Goal: Communication & Community: Answer question/provide support

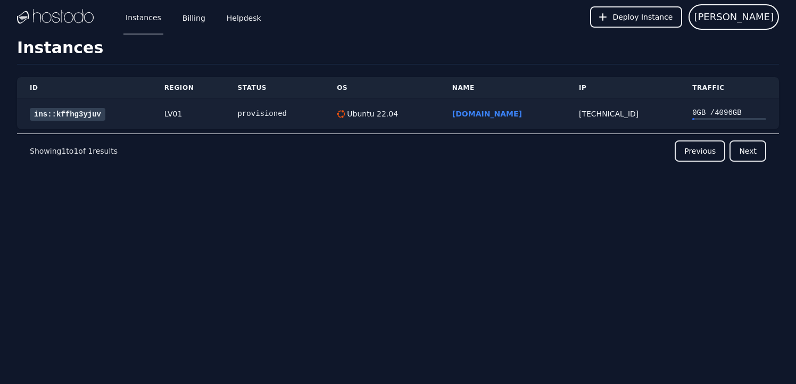
click at [75, 111] on link "ins::kffhg3yjuv" at bounding box center [68, 114] width 76 height 13
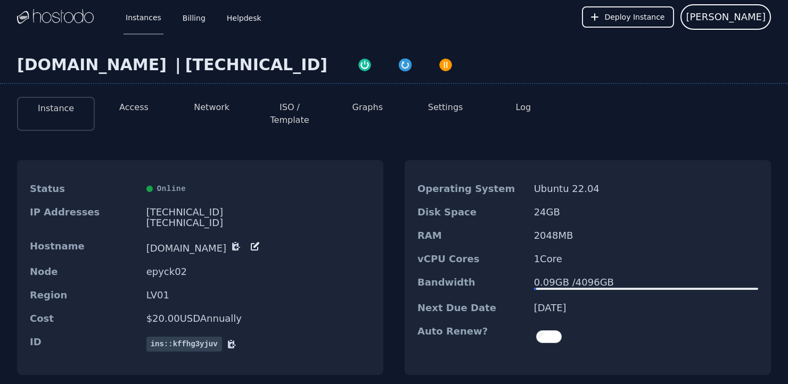
click at [218, 108] on button "Network" at bounding box center [212, 107] width 36 height 13
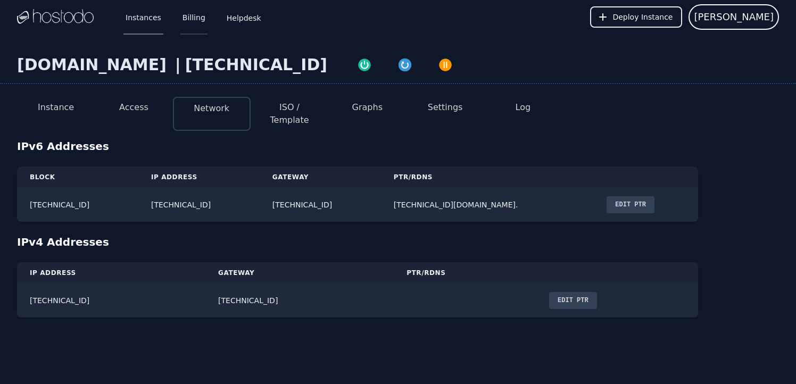
click at [190, 20] on link "Billing" at bounding box center [193, 16] width 27 height 35
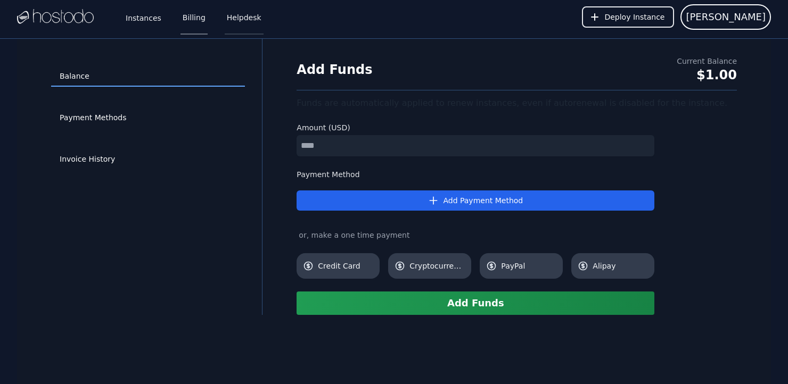
click at [234, 15] on link "Helpdesk" at bounding box center [244, 16] width 39 height 35
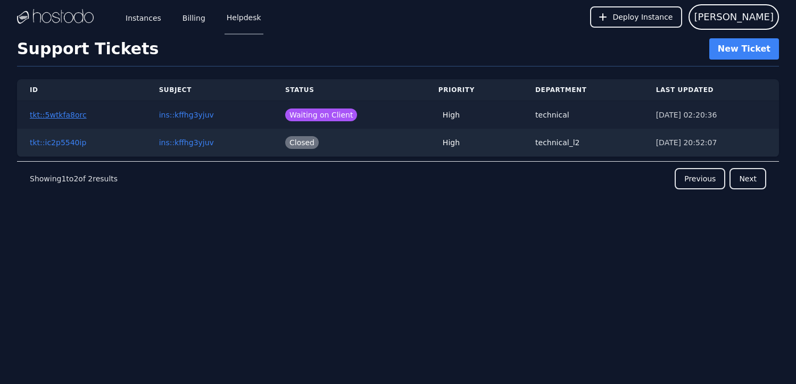
click at [66, 117] on button "tkt::5wtkfa8orc" at bounding box center [58, 115] width 57 height 11
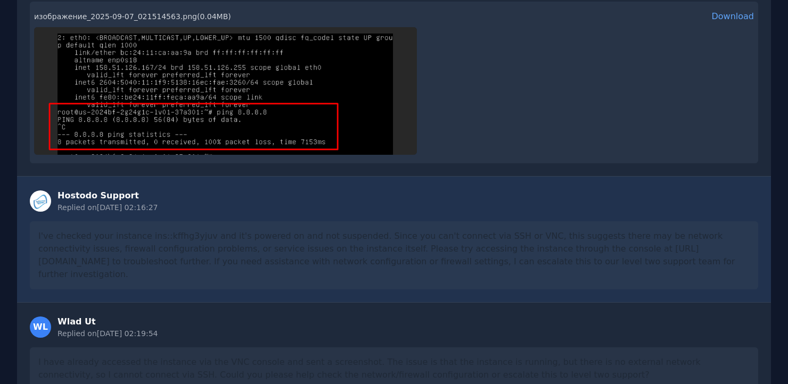
scroll to position [1579, 0]
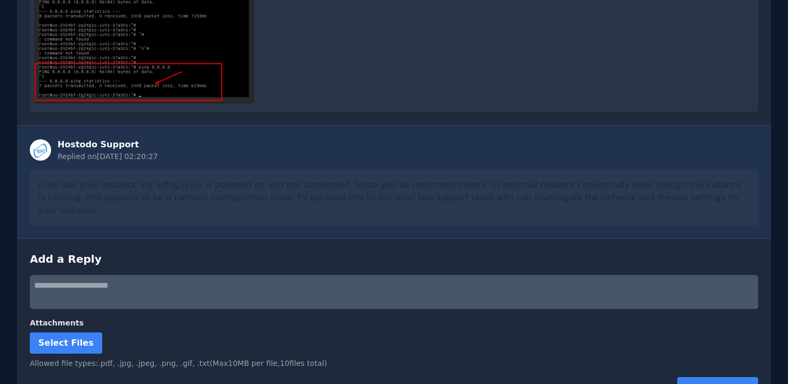
click at [103, 275] on textarea at bounding box center [394, 292] width 728 height 34
click at [70, 275] on textarea at bounding box center [394, 292] width 728 height 34
paste textarea "**********"
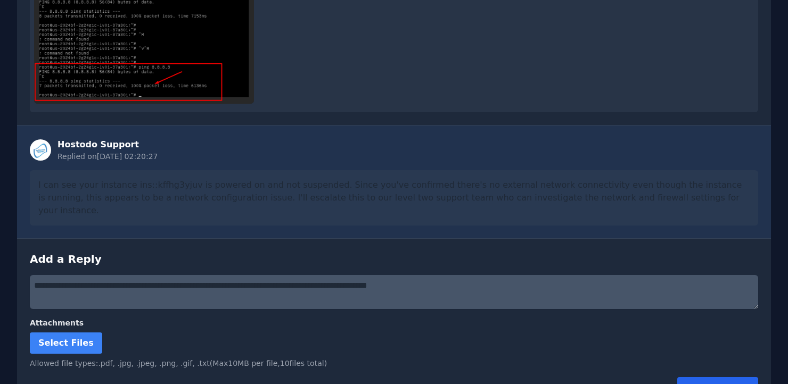
type textarea "**********"
click at [711, 377] on button "Submit Reply" at bounding box center [717, 387] width 81 height 21
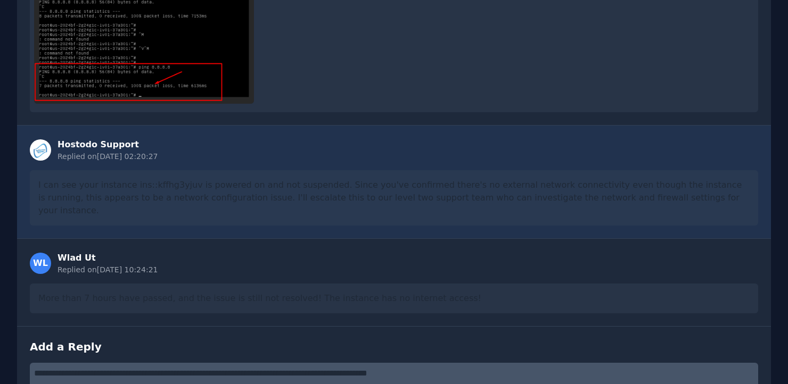
scroll to position [1667, 0]
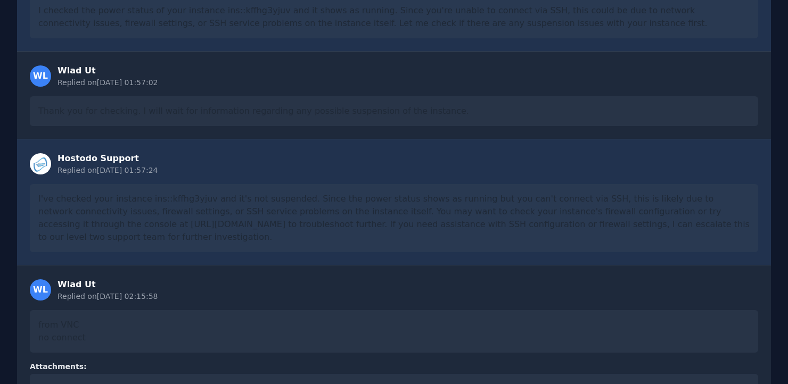
scroll to position [1768, 0]
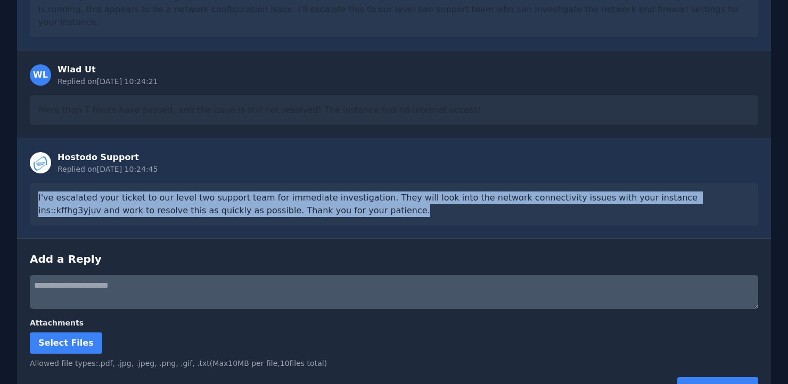
drag, startPoint x: 279, startPoint y: 185, endPoint x: 28, endPoint y: 174, distance: 251.0
click at [28, 174] on div "Hostodo Support Replied on [DATE] 10:24:45 I've escalated your ticket to our le…" at bounding box center [394, 188] width 754 height 101
copy div "I've escalated your ticket to our level two support team for immediate investig…"
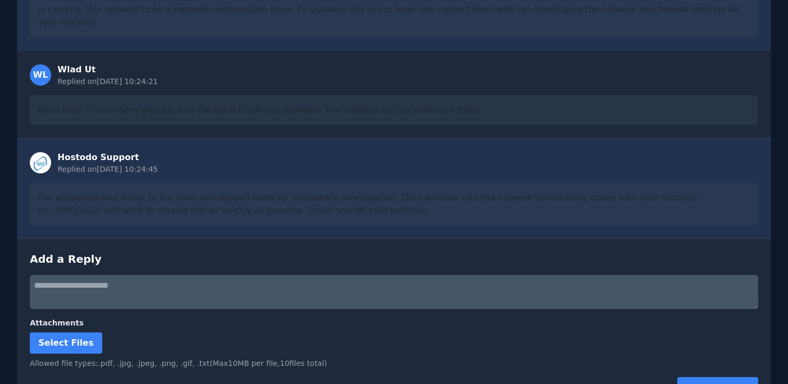
click at [454, 333] on div "Select Files" at bounding box center [394, 343] width 728 height 21
